Goal: Check status: Check status

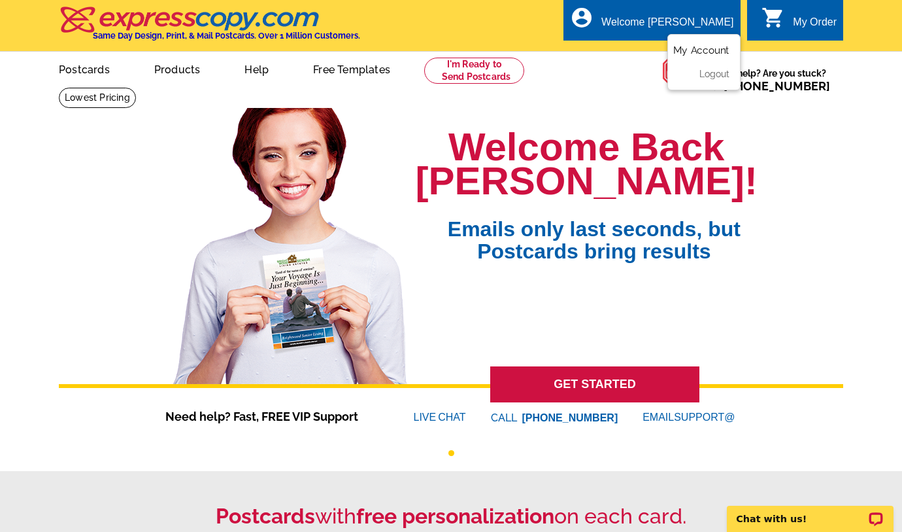
click at [705, 52] on link "My Account" at bounding box center [701, 50] width 56 height 12
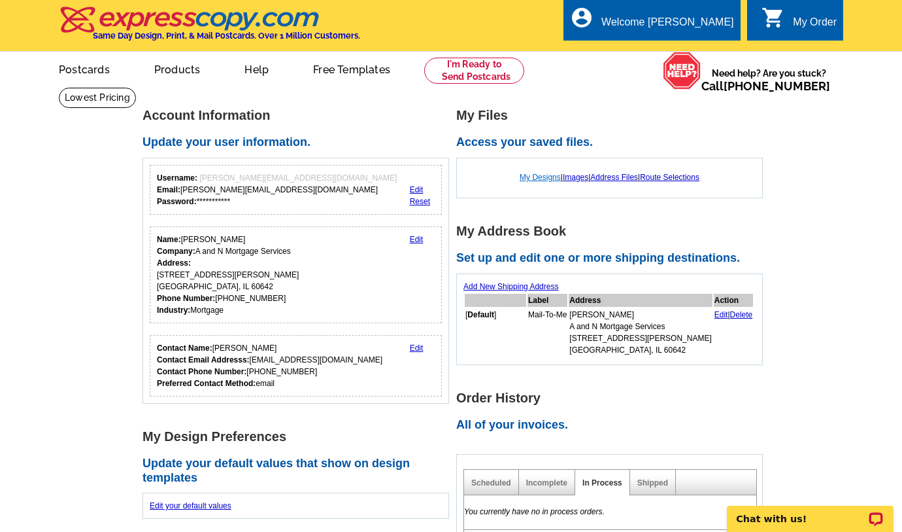
click at [535, 179] on link "My Designs" at bounding box center [540, 177] width 41 height 9
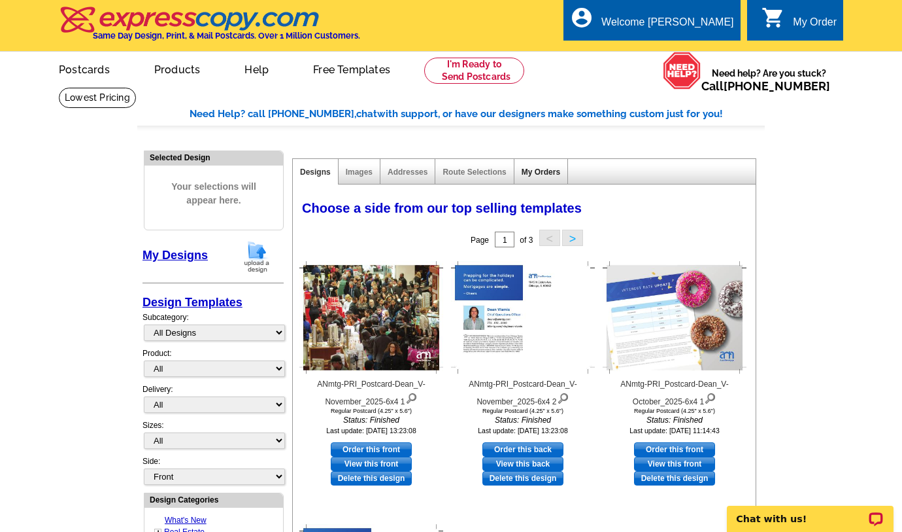
click at [550, 176] on link "My Orders" at bounding box center [541, 171] width 39 height 9
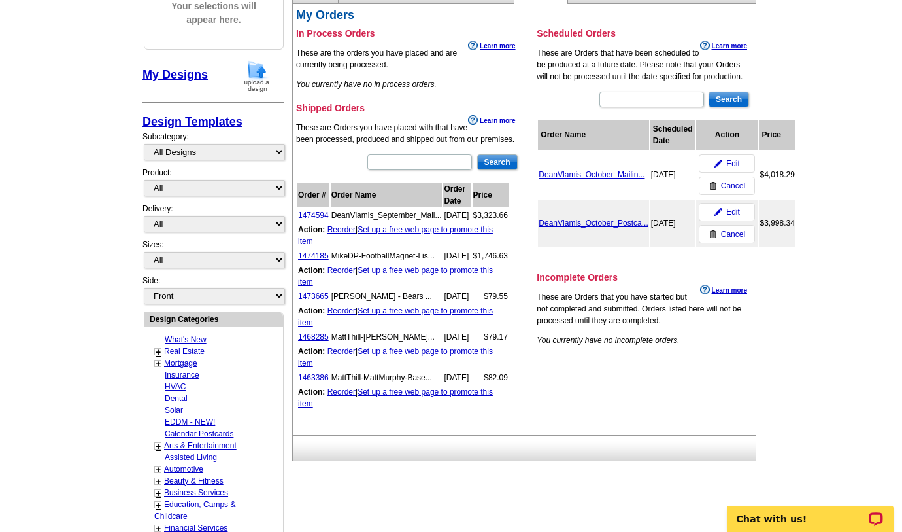
scroll to position [182, 0]
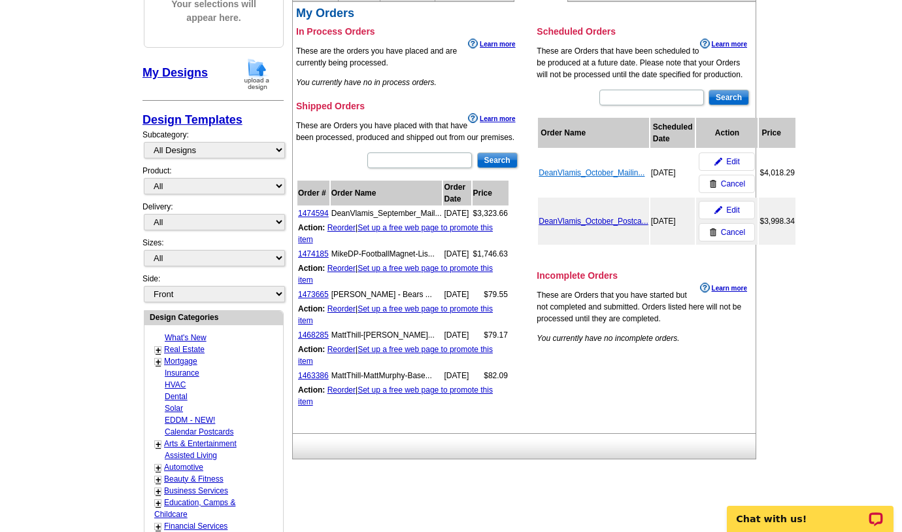
click at [554, 172] on span "DeanVlamis_October_Mailin..." at bounding box center [592, 172] width 106 height 9
